Goal: Transaction & Acquisition: Purchase product/service

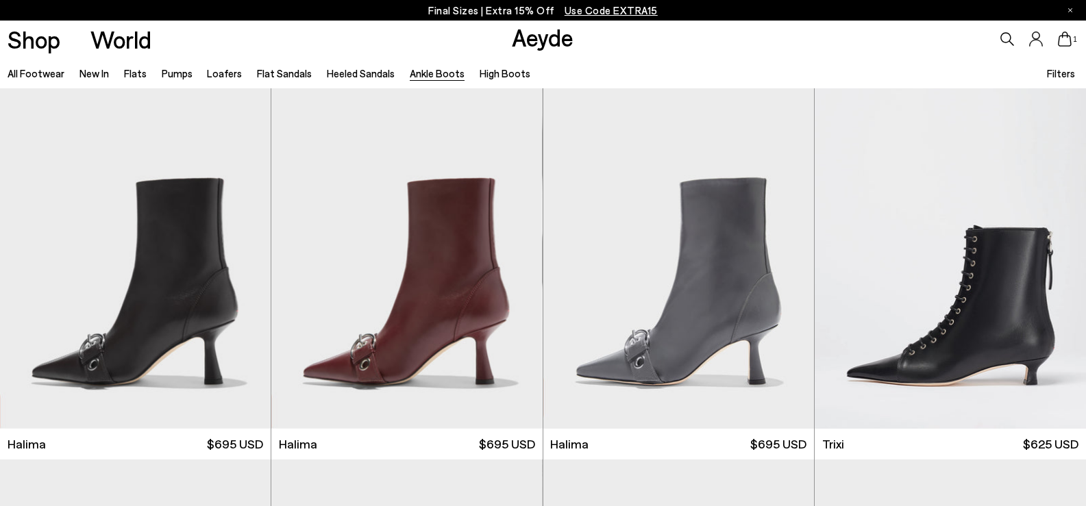
scroll to position [2193, 0]
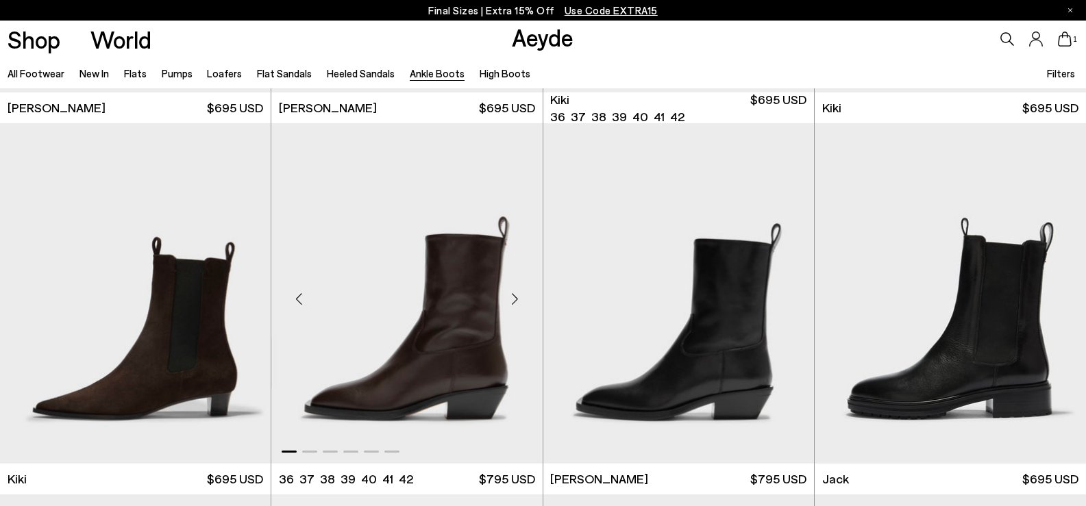
click at [422, 358] on img "1 / 6" at bounding box center [406, 293] width 271 height 341
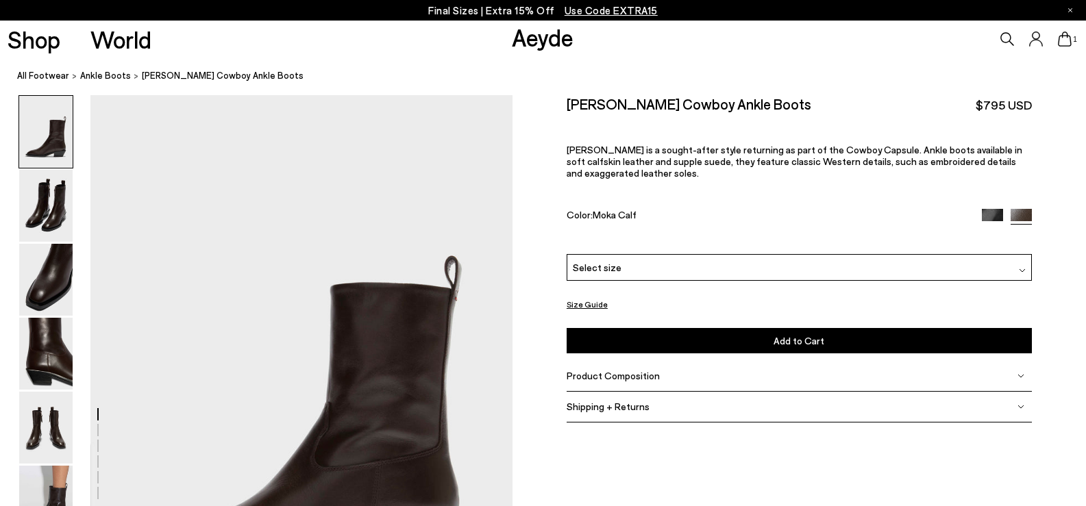
click at [607, 260] on span "Select size" at bounding box center [597, 267] width 49 height 14
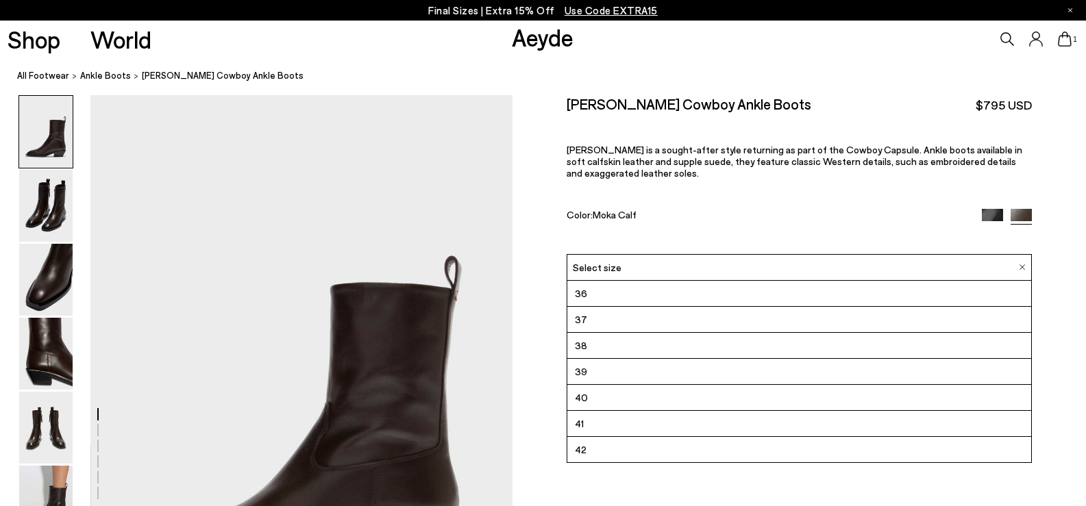
click at [595, 308] on li "37" at bounding box center [799, 320] width 464 height 26
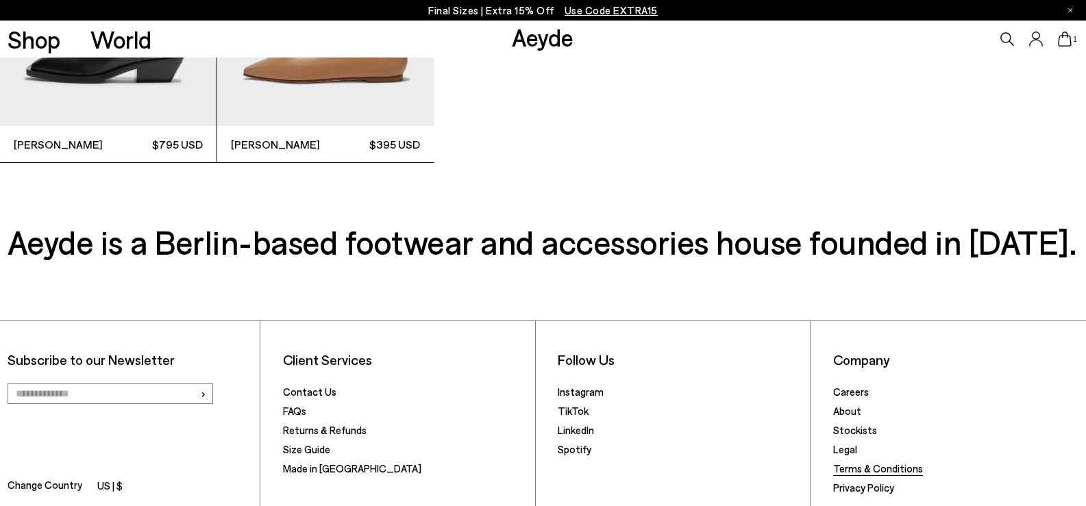
scroll to position [4180, 0]
